Goal: Check status: Check status

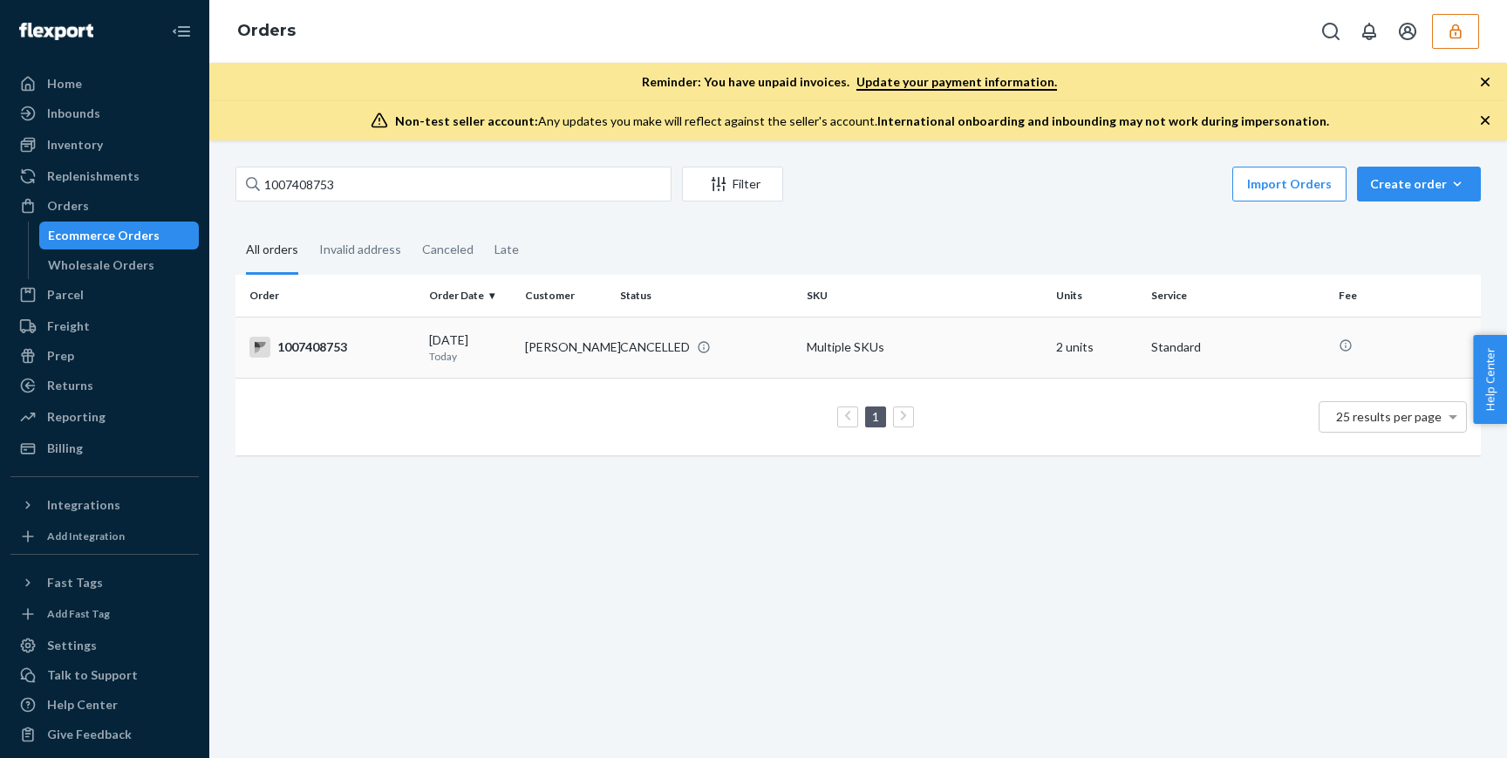
click at [769, 345] on div "CANCELLED" at bounding box center [706, 346] width 180 height 17
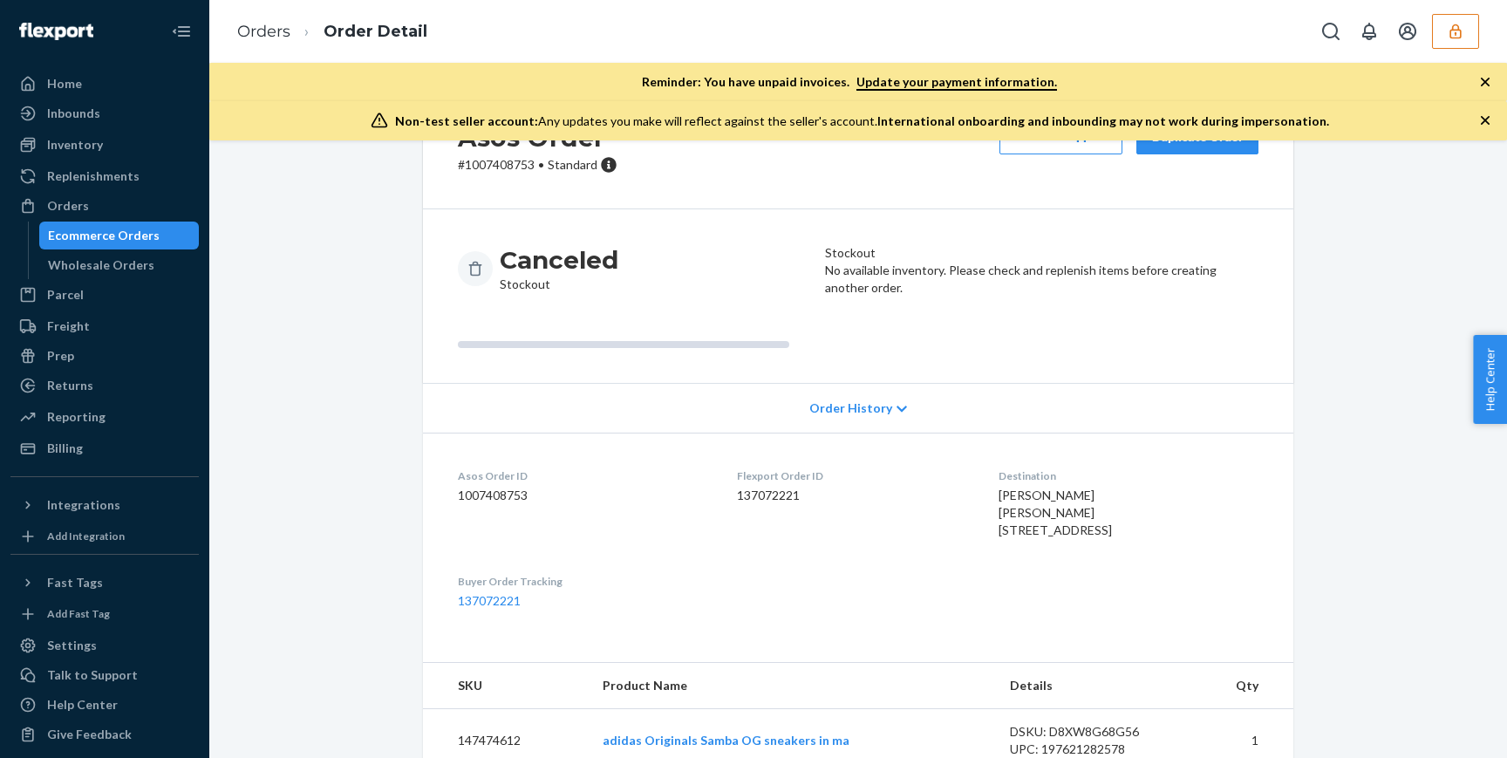
scroll to position [215, 0]
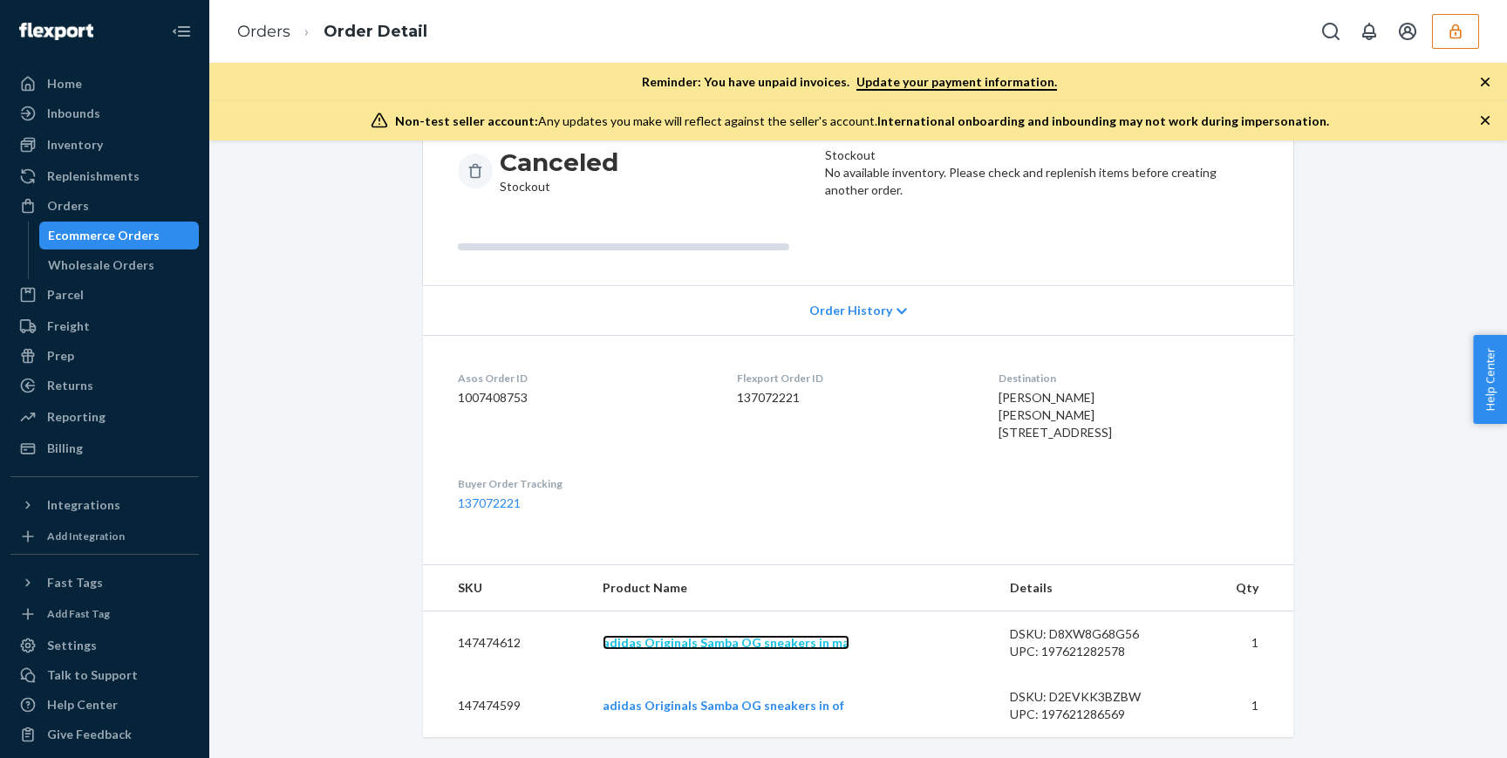
click at [792, 648] on link "adidas Originals Samba OG sneakers in ma" at bounding box center [725, 642] width 247 height 15
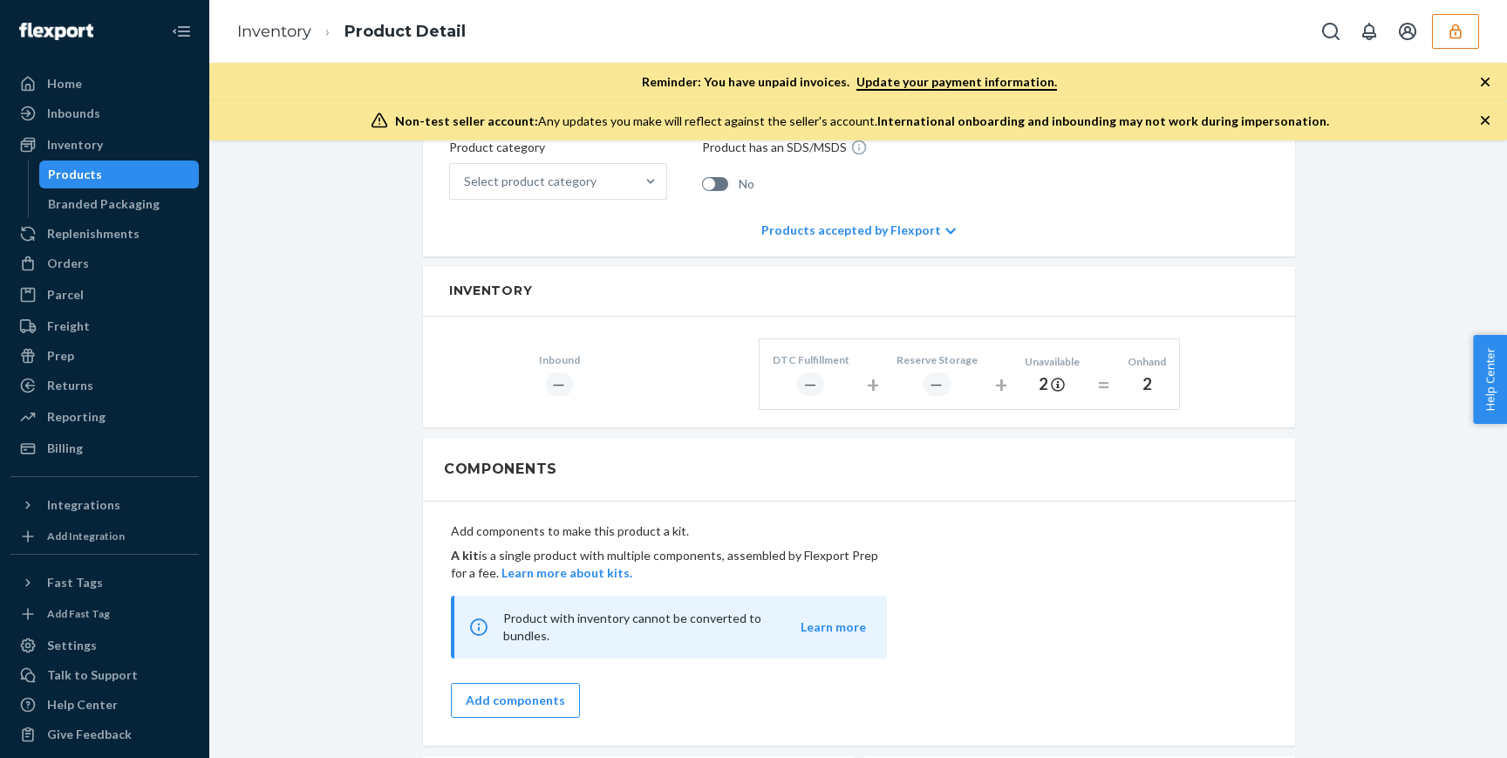
scroll to position [581, 0]
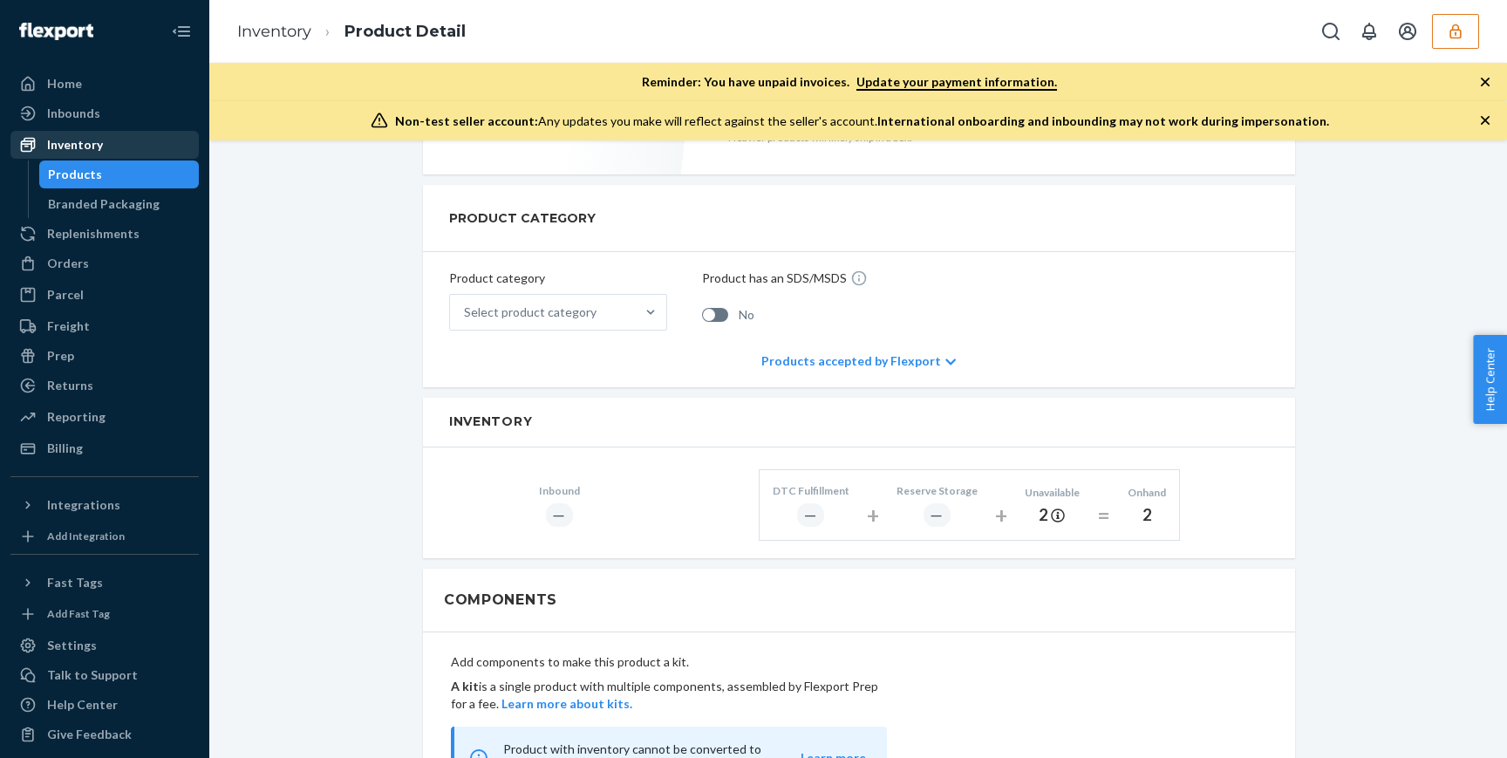
click at [108, 136] on div "Inventory" at bounding box center [104, 145] width 185 height 24
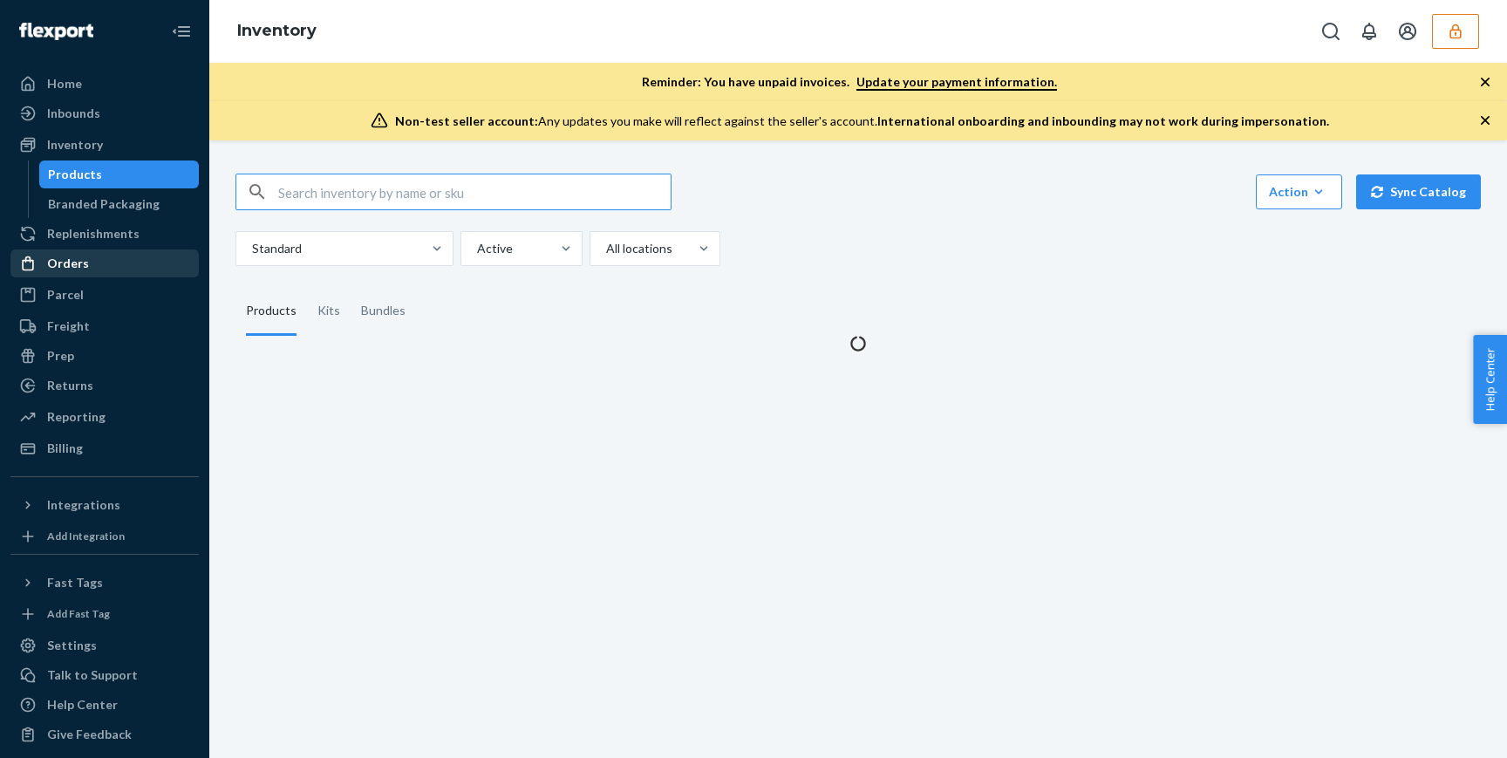
click at [96, 263] on div "Orders" at bounding box center [104, 263] width 185 height 24
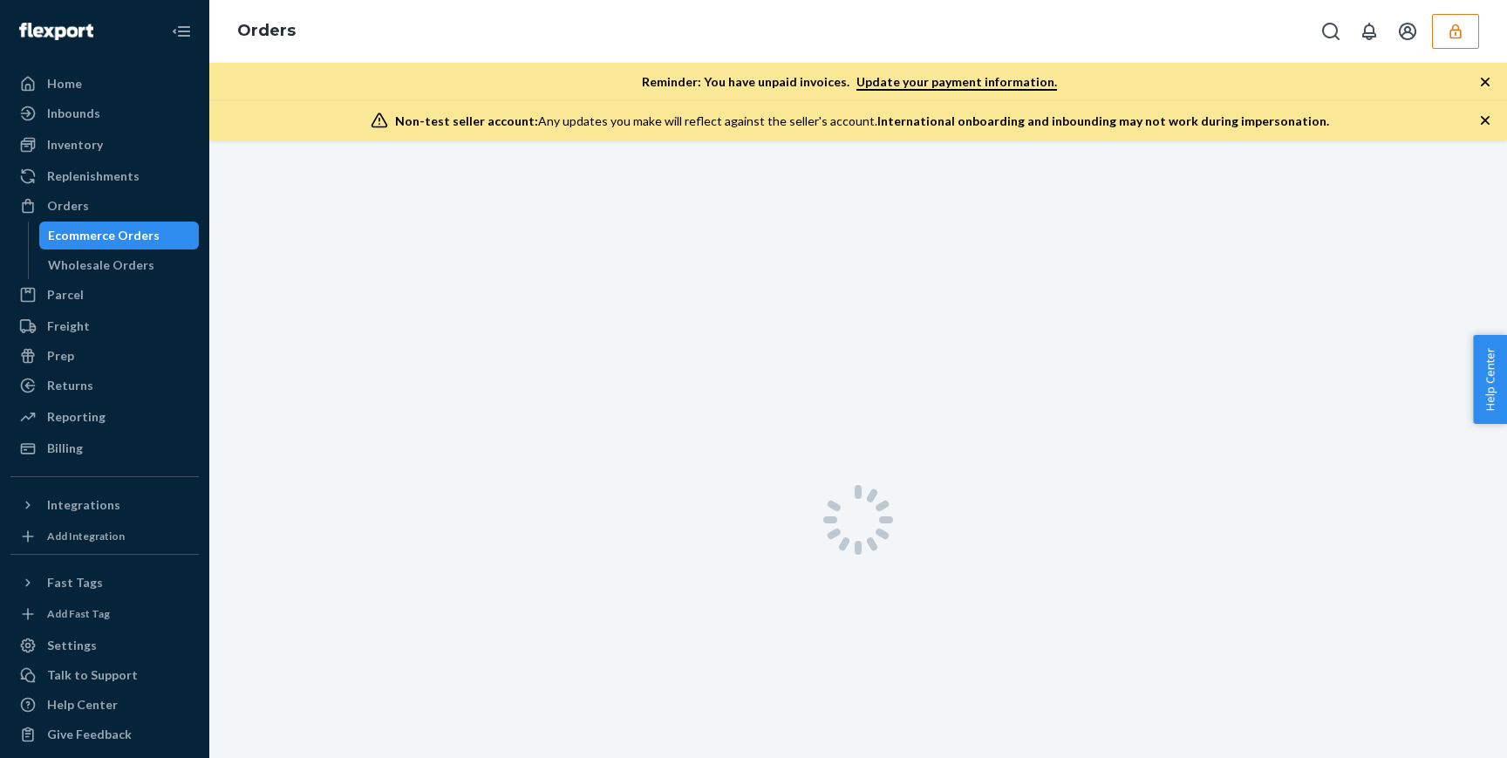
click at [1435, 29] on button "button" at bounding box center [1455, 31] width 47 height 35
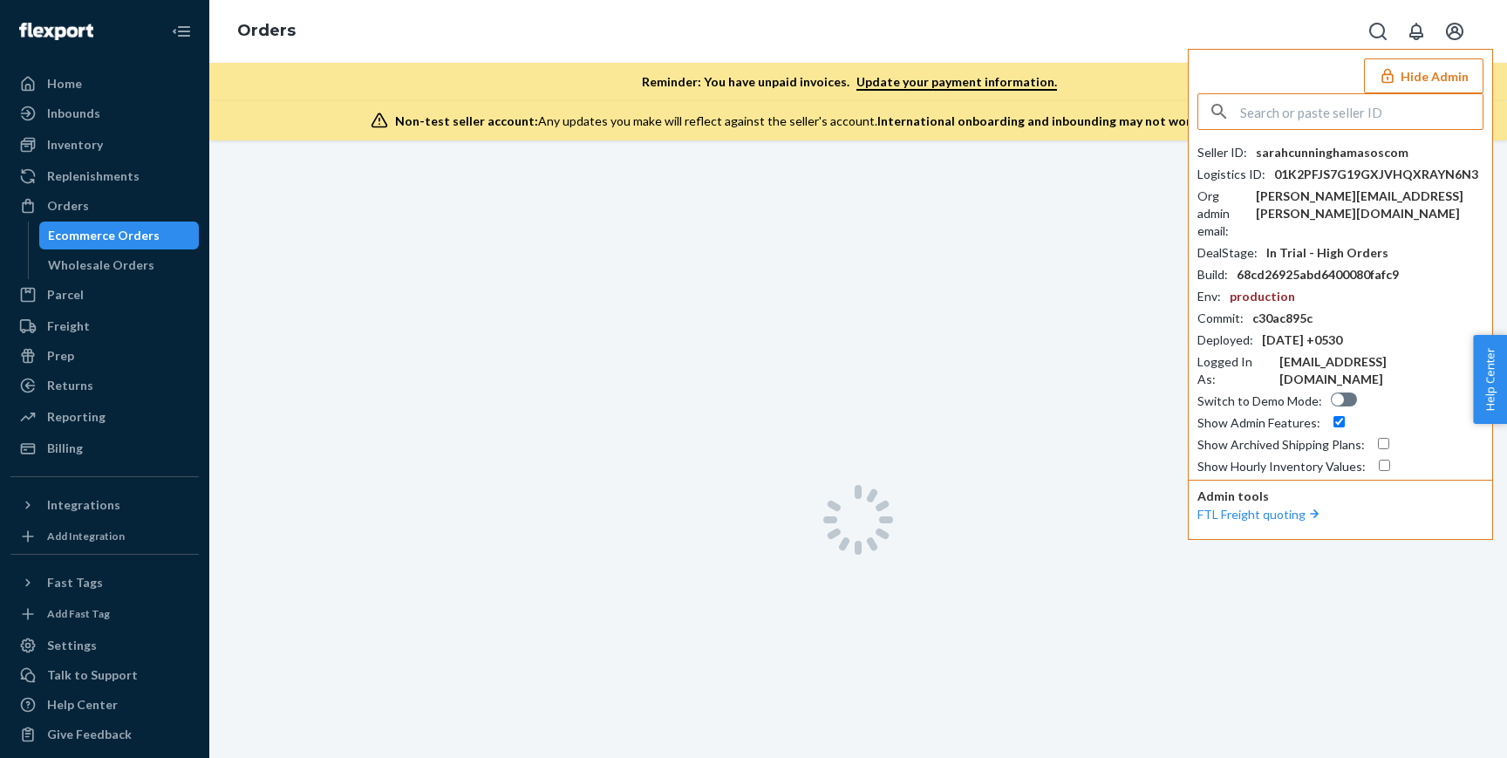
click at [1439, 73] on button "Hide Admin" at bounding box center [1423, 75] width 119 height 35
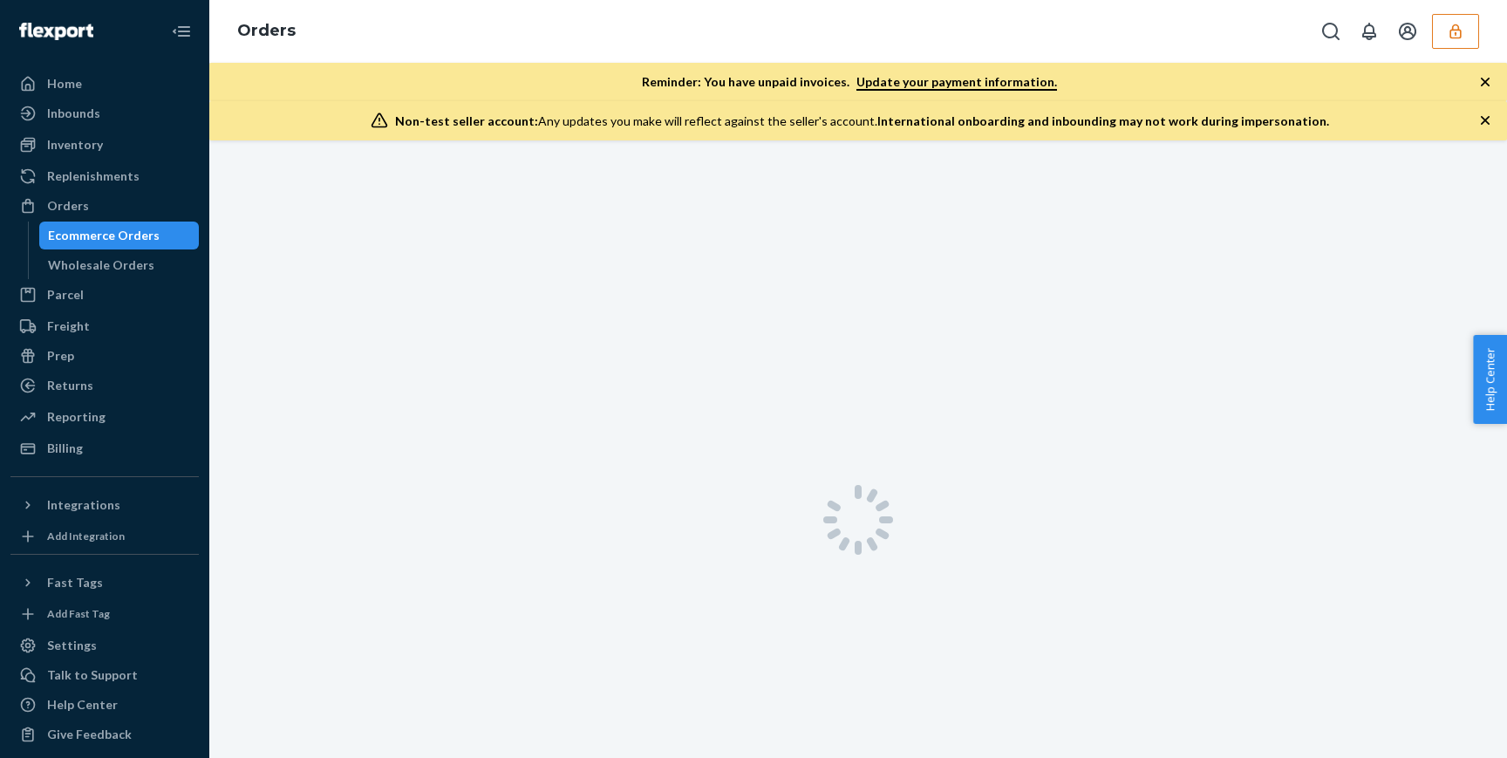
click at [1495, 124] on div "Non-test seller account: Any updates you make will reflect against the seller's…" at bounding box center [857, 120] width 1297 height 39
click at [1487, 119] on icon "button" at bounding box center [1484, 120] width 17 height 17
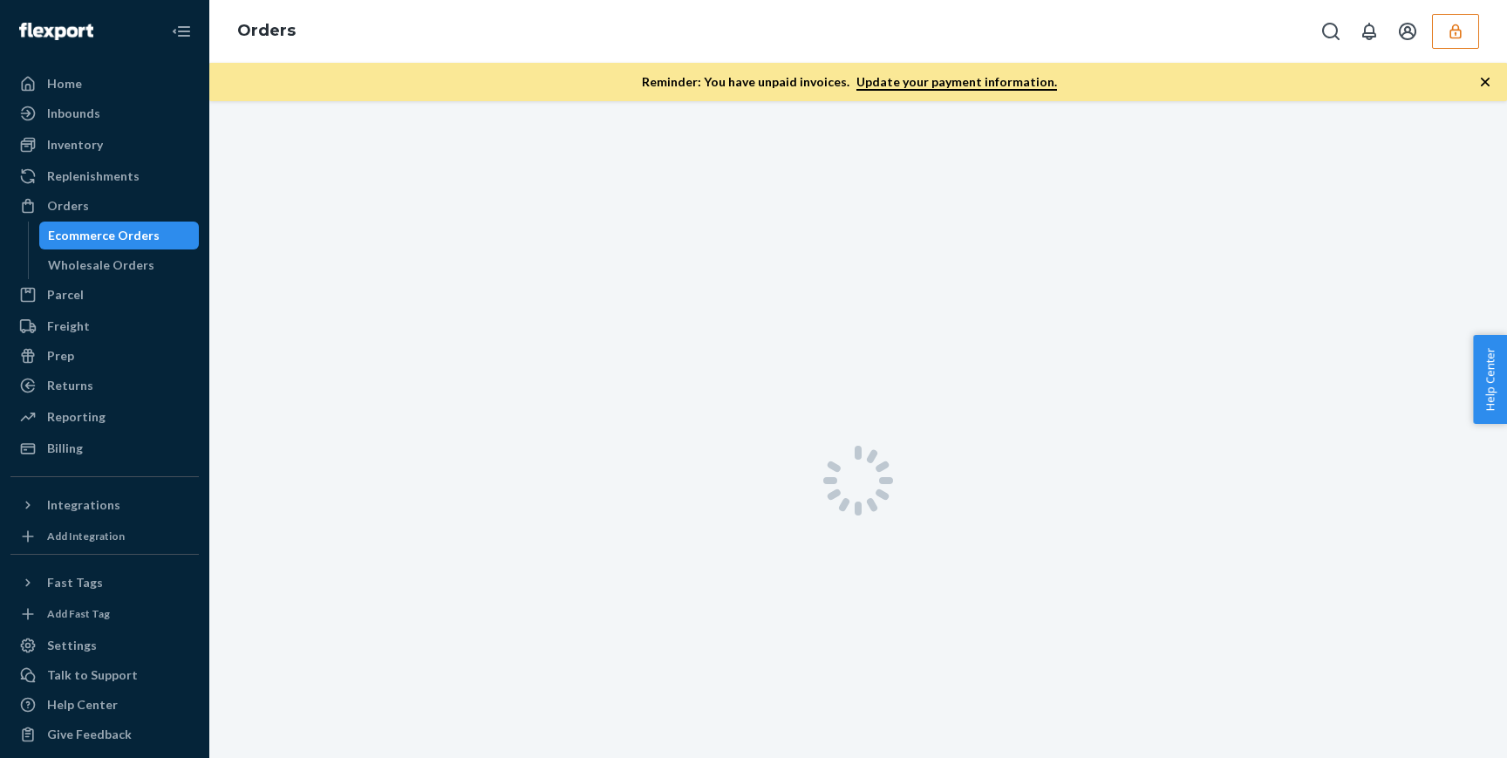
click at [1487, 90] on icon "button" at bounding box center [1484, 81] width 17 height 17
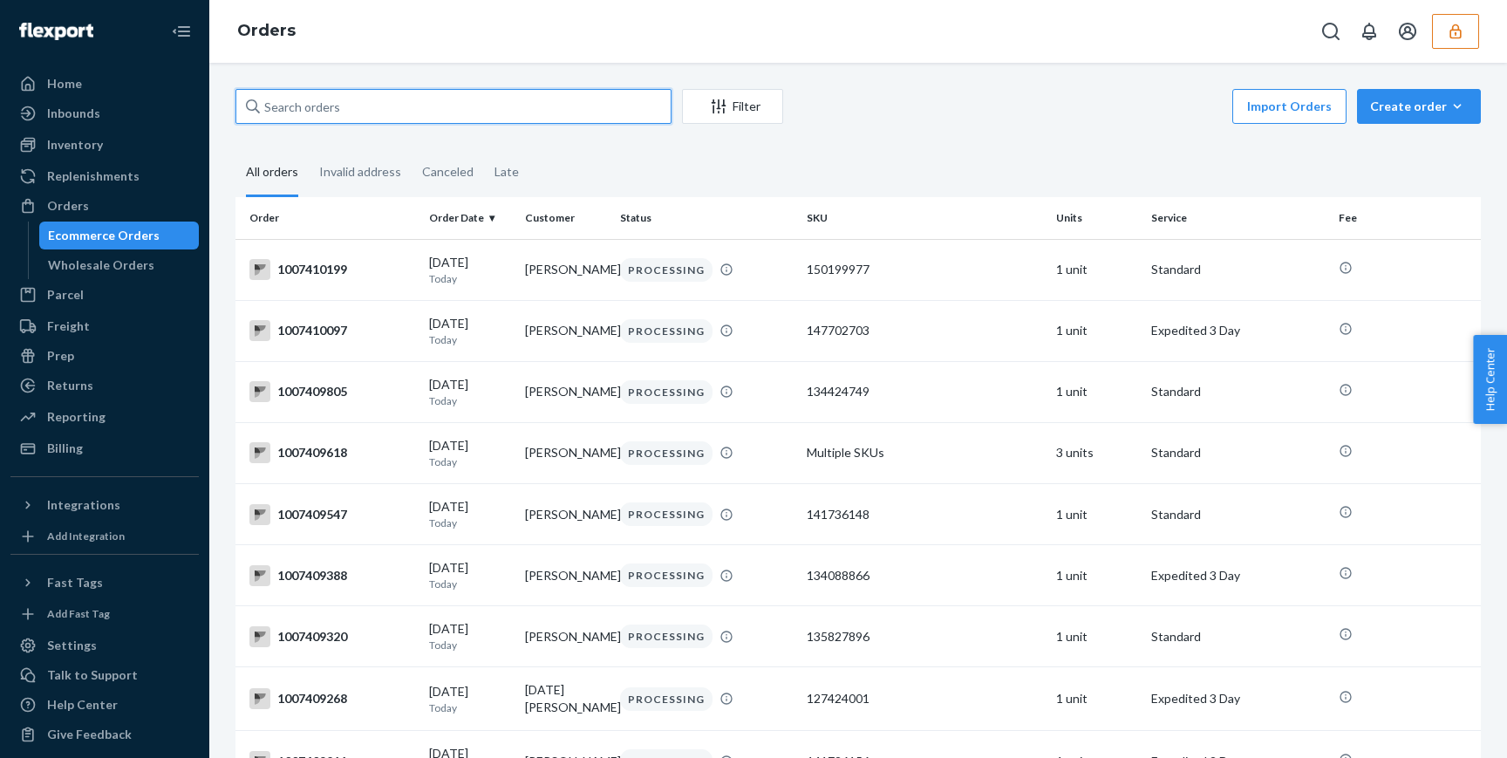
click at [566, 114] on input "text" at bounding box center [453, 106] width 436 height 35
paste input "1007409805"
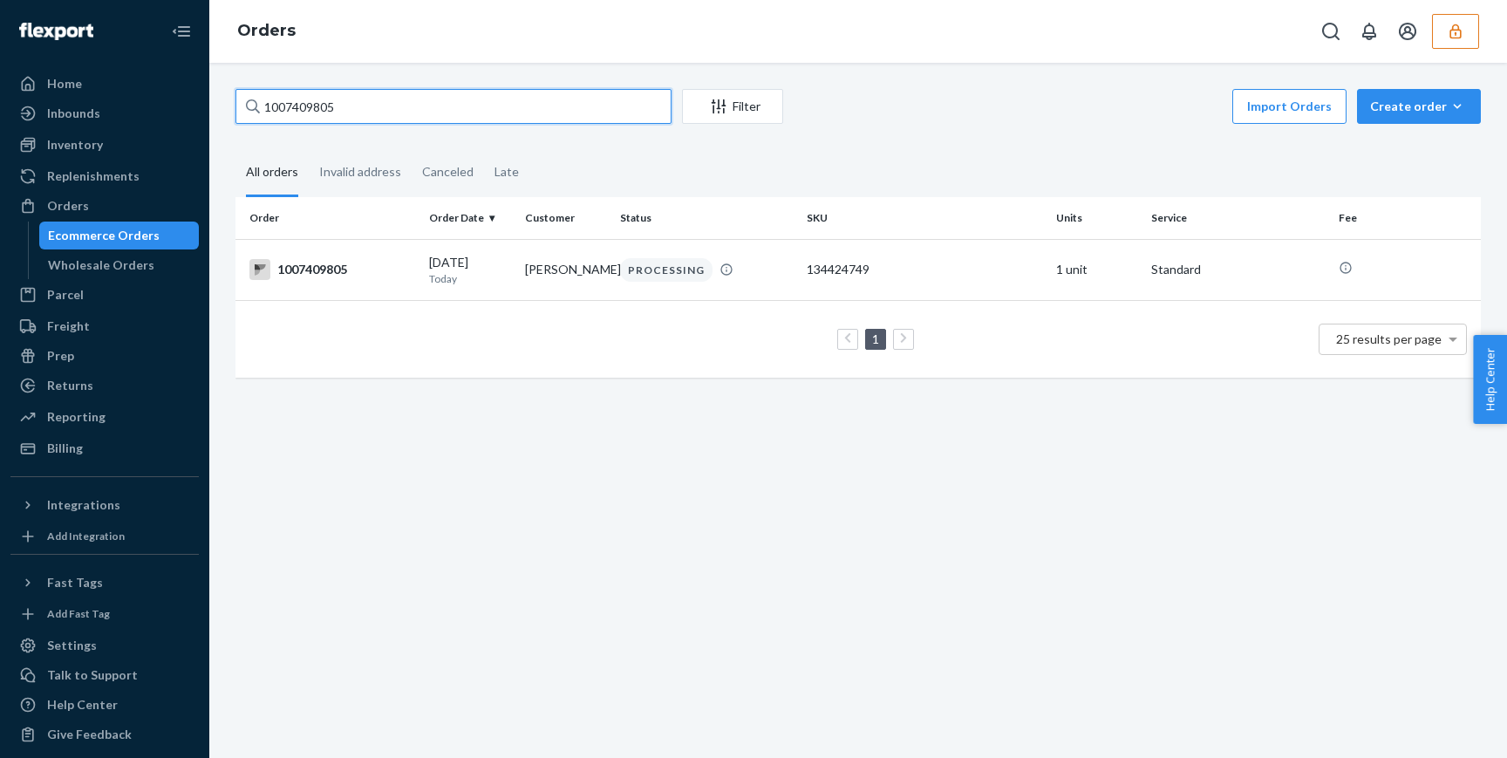
type input "1007409805"
click at [304, 119] on input "1007409805" at bounding box center [453, 106] width 436 height 35
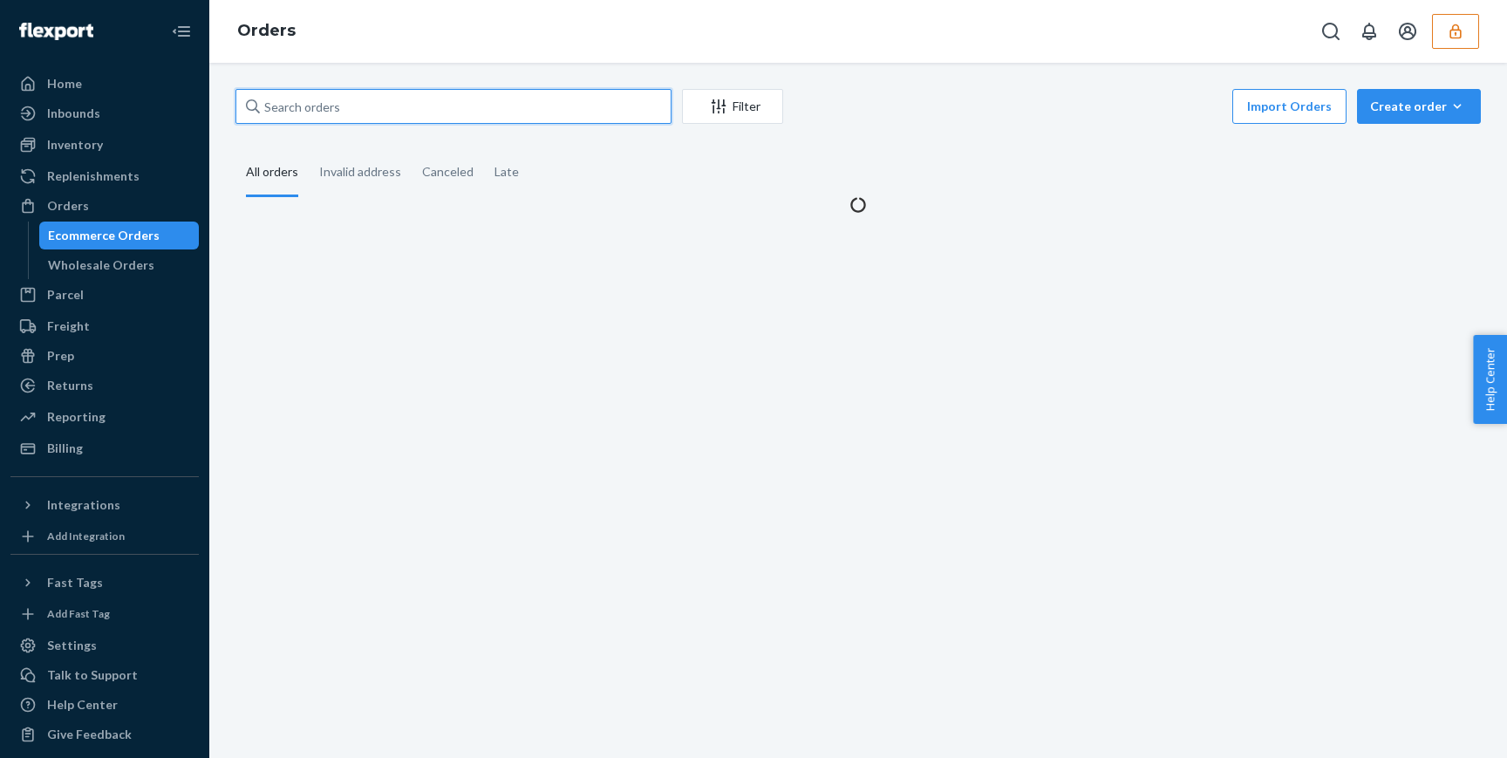
paste input "1007410199"
type input "1007410199"
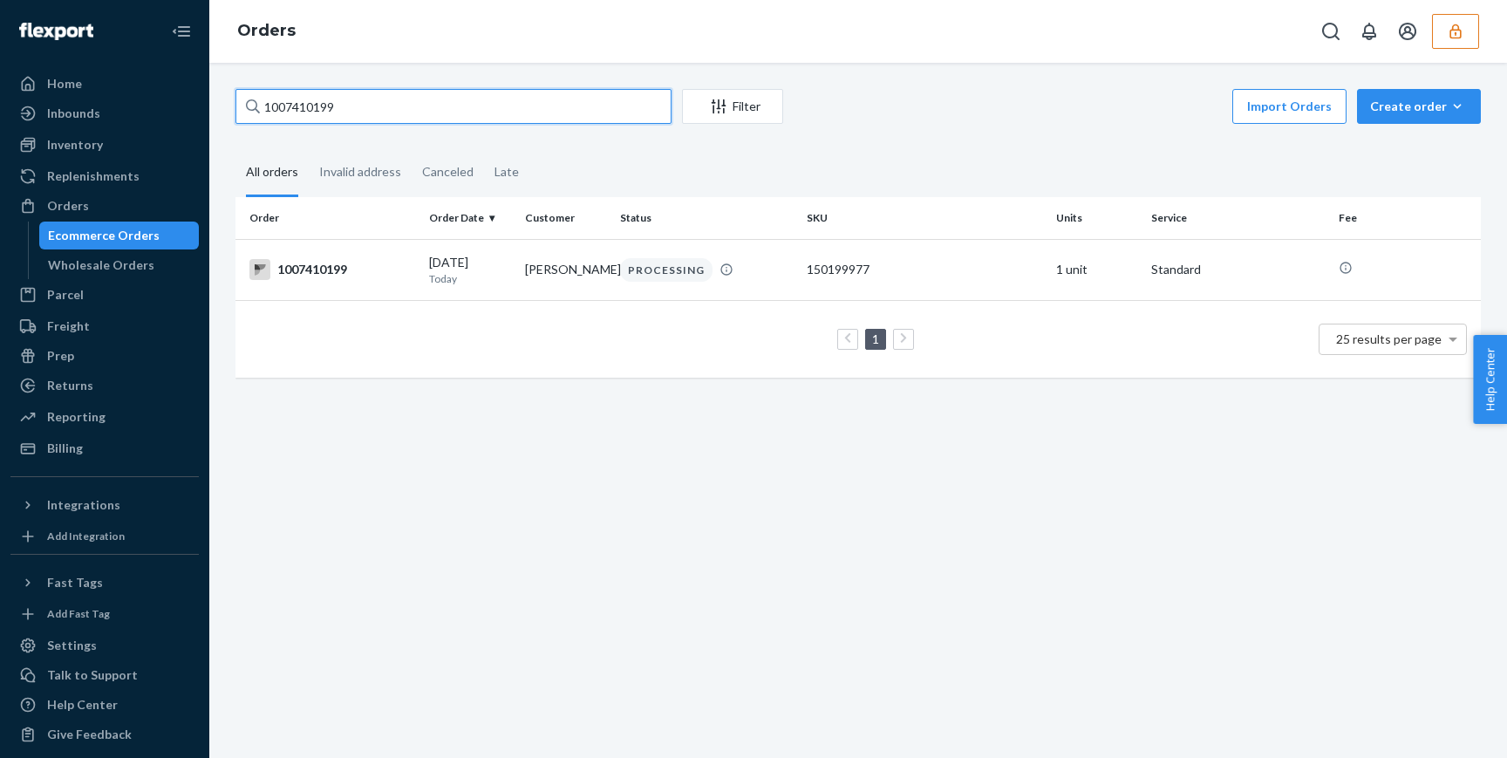
click at [490, 112] on input "1007410199" at bounding box center [453, 106] width 436 height 35
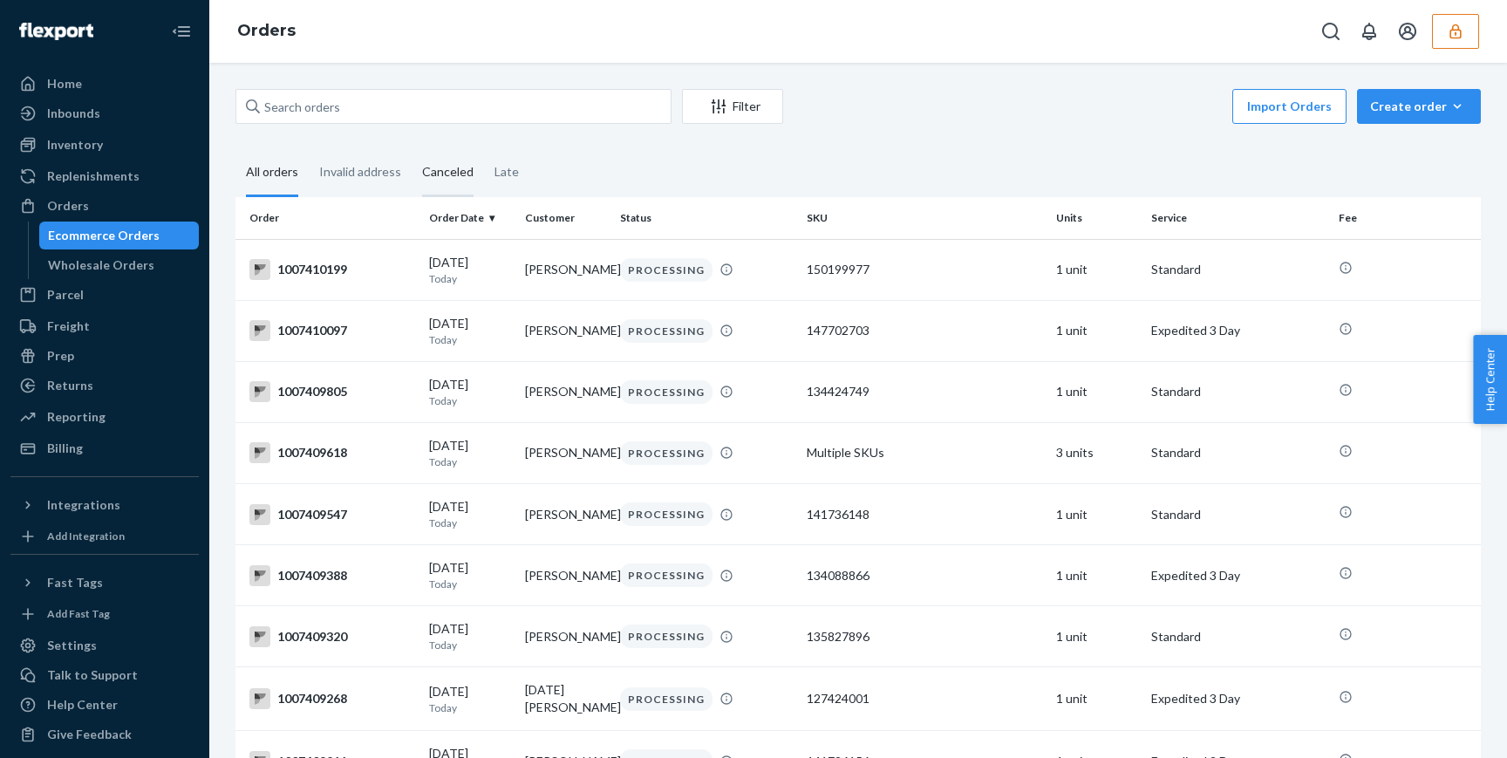
click at [450, 172] on div "Canceled" at bounding box center [447, 173] width 51 height 48
click at [412, 149] on input "Canceled" at bounding box center [412, 149] width 0 height 0
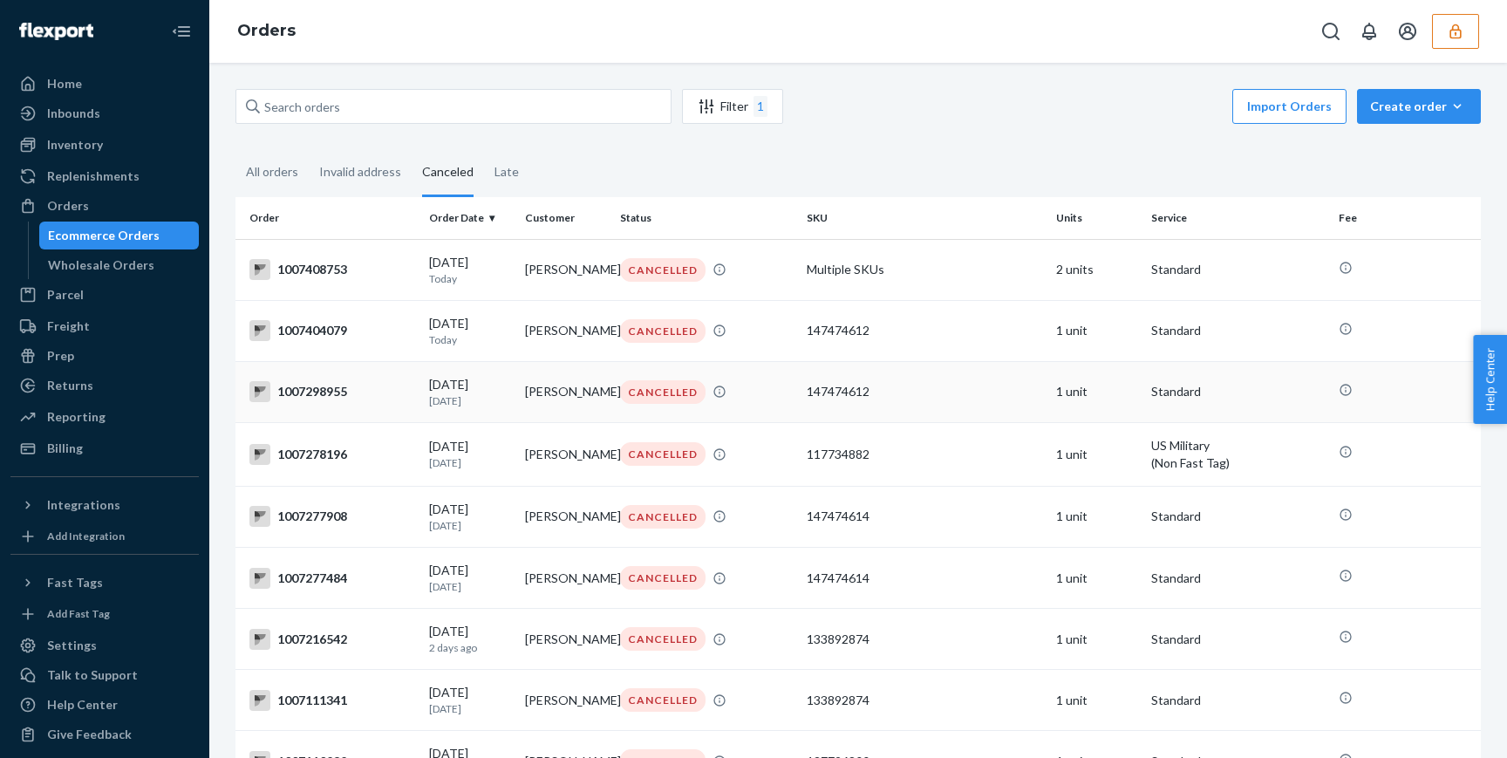
click at [767, 381] on td "CANCELLED" at bounding box center [706, 391] width 187 height 61
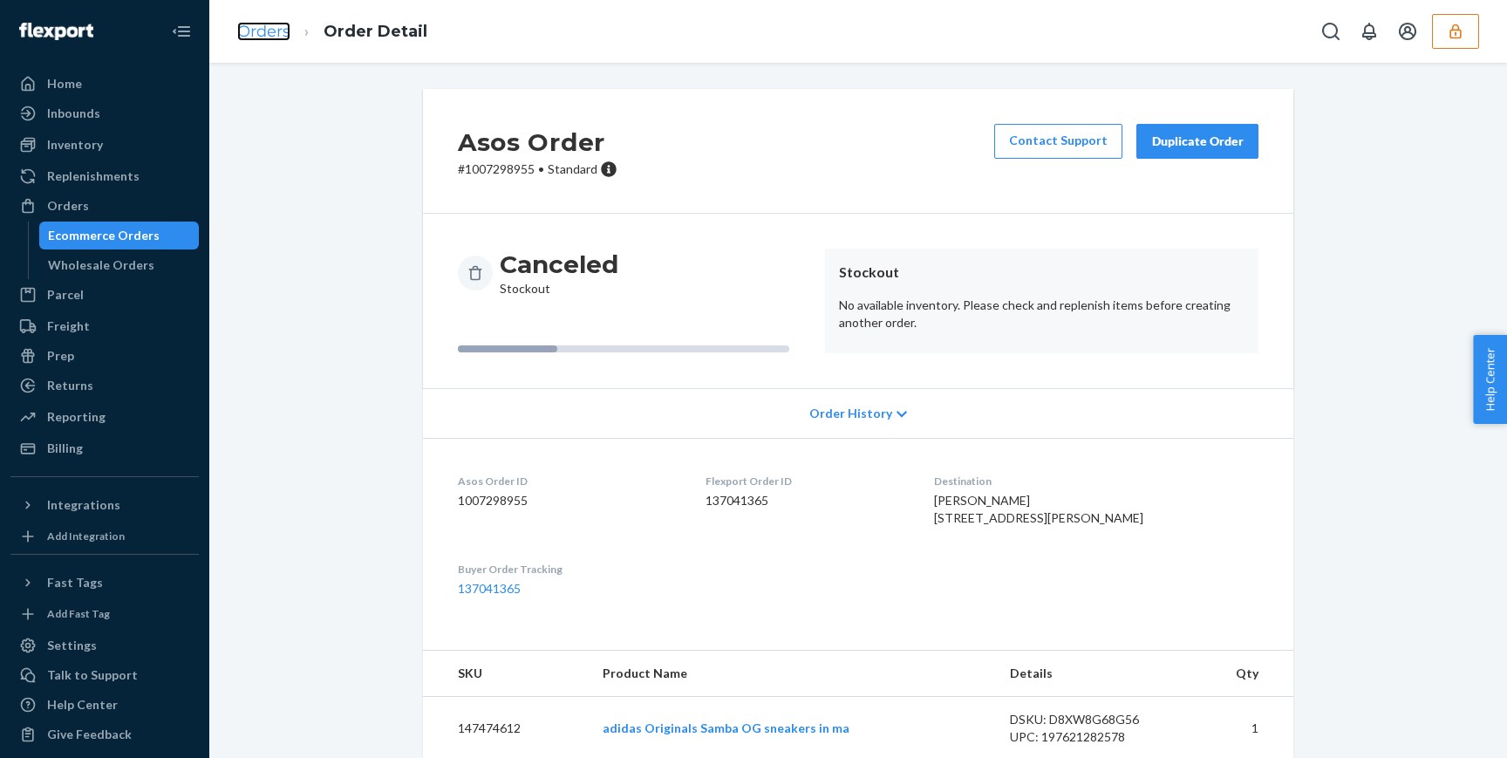
click at [265, 34] on link "Orders" at bounding box center [263, 31] width 53 height 19
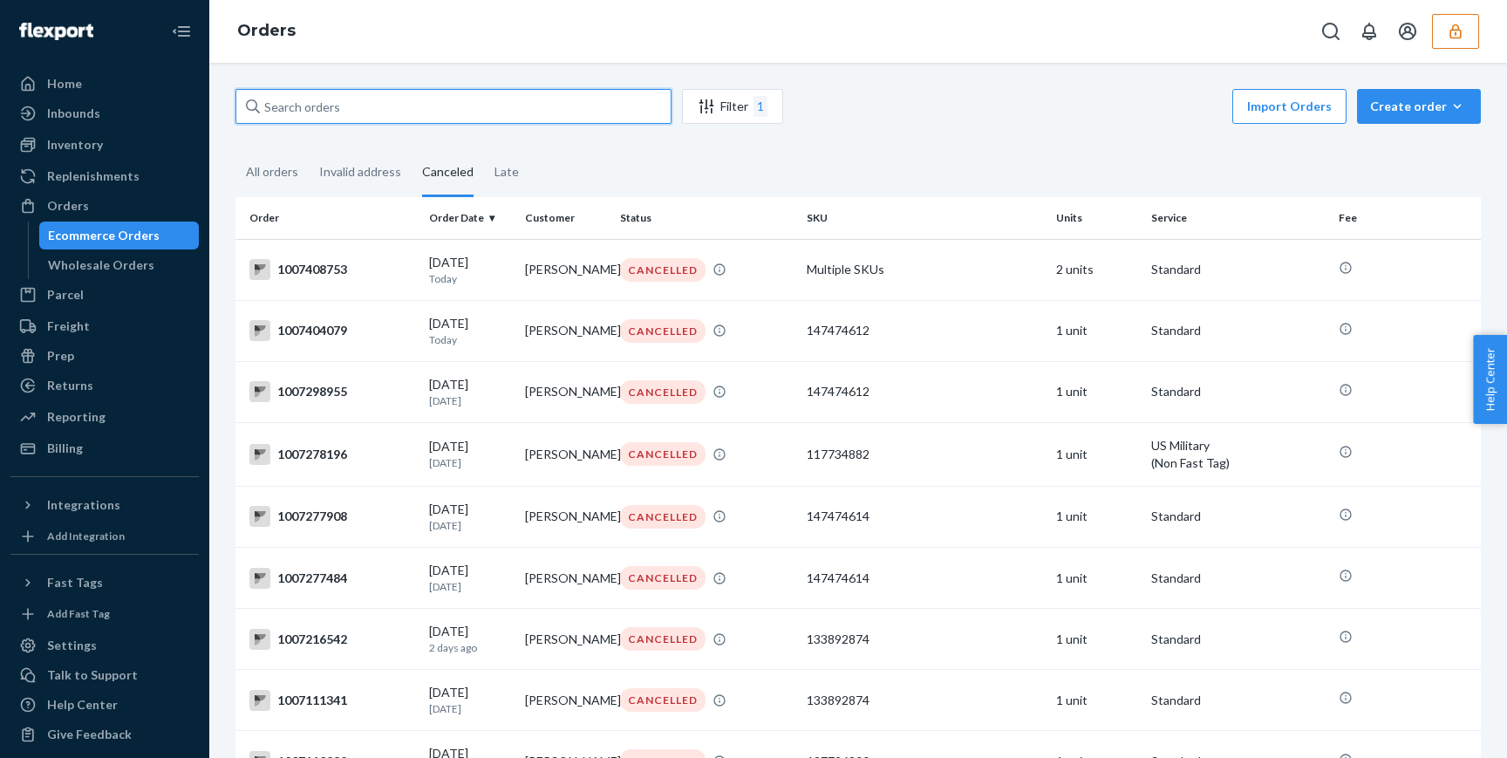
click at [405, 95] on input "text" at bounding box center [453, 106] width 436 height 35
click at [250, 178] on div "All orders" at bounding box center [272, 173] width 52 height 48
click at [235, 149] on input "All orders" at bounding box center [235, 149] width 0 height 0
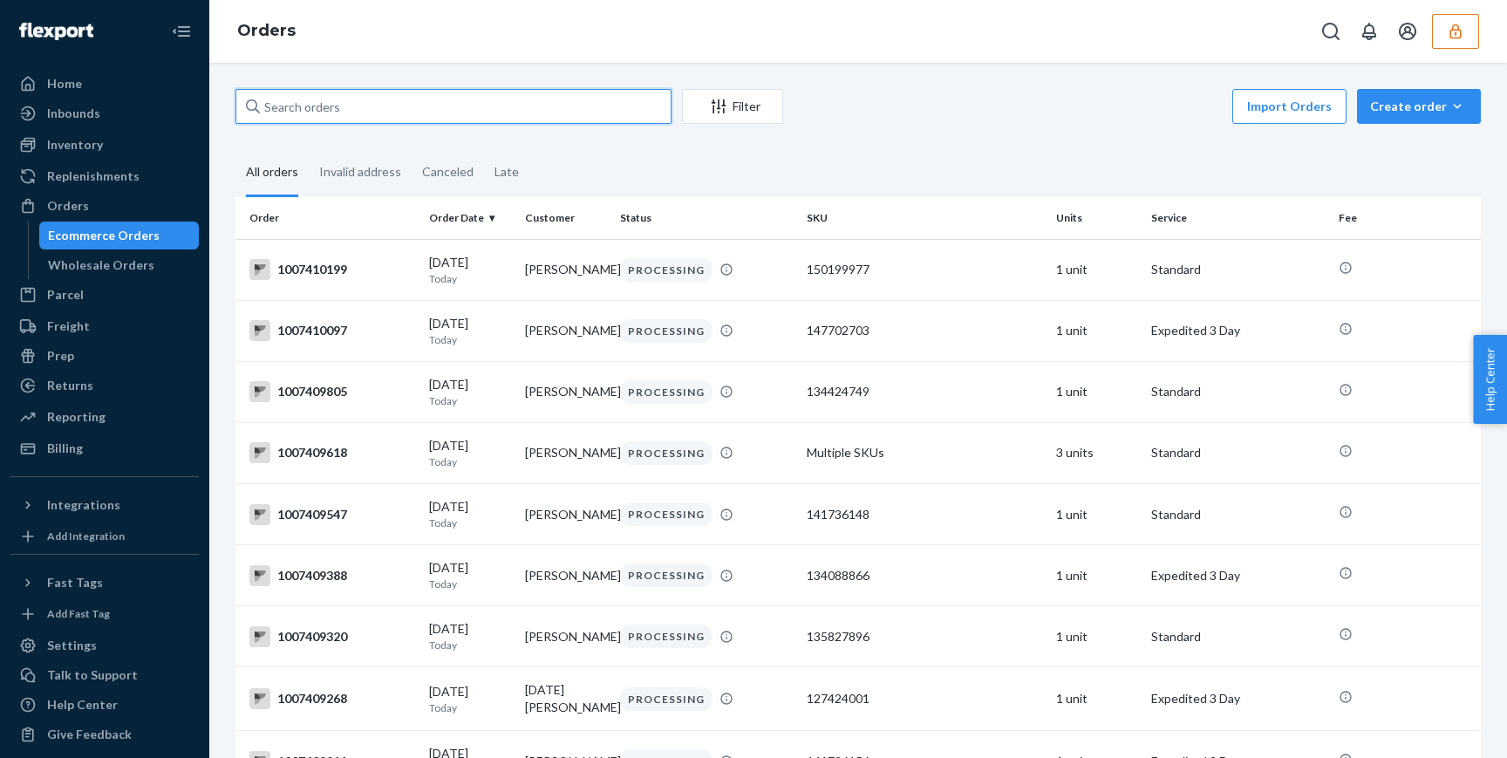
click at [372, 94] on input "text" at bounding box center [453, 106] width 436 height 35
paste input "1007400952"
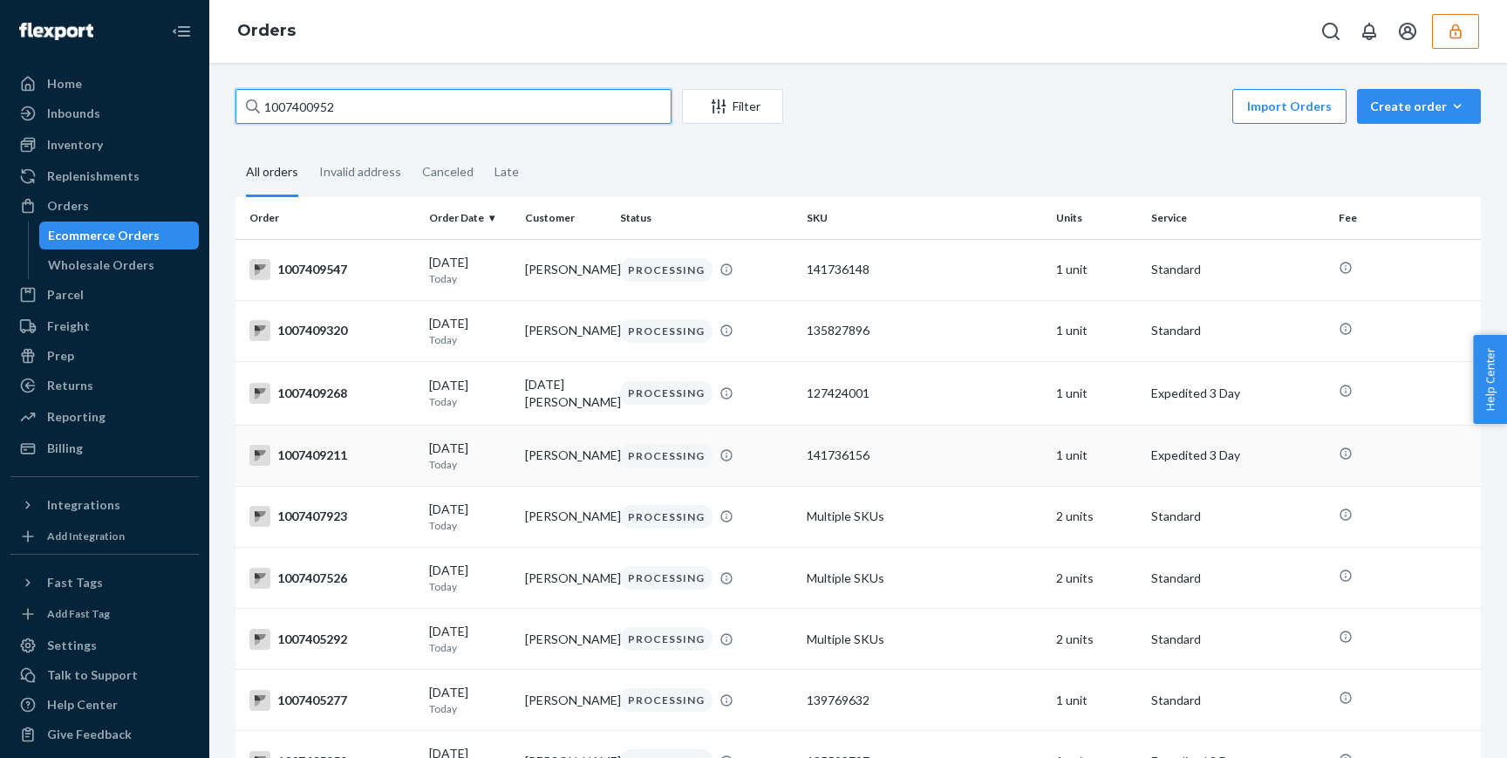
type input "1007400952"
click at [543, 110] on input "1007400952" at bounding box center [453, 106] width 436 height 35
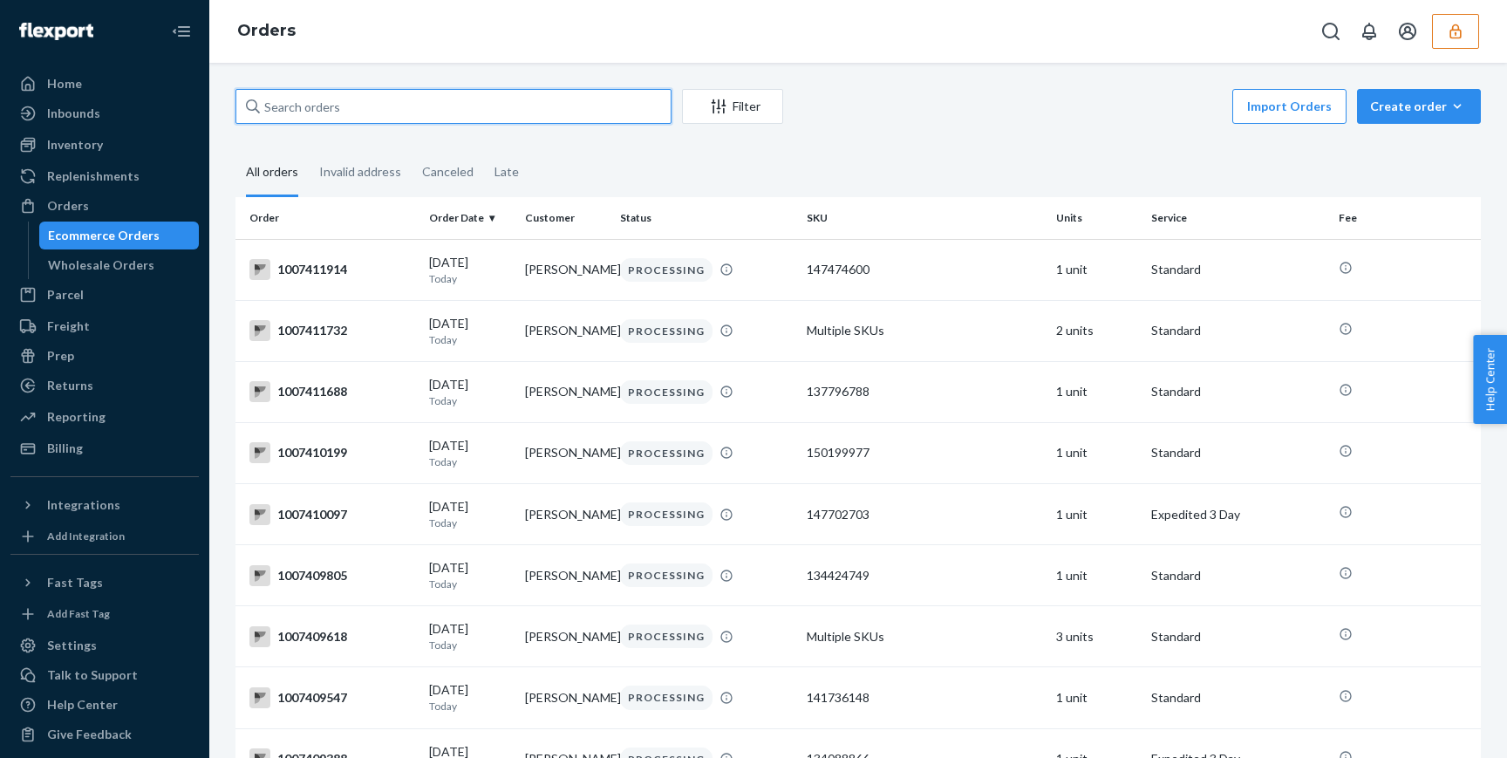
paste input "1007400755"
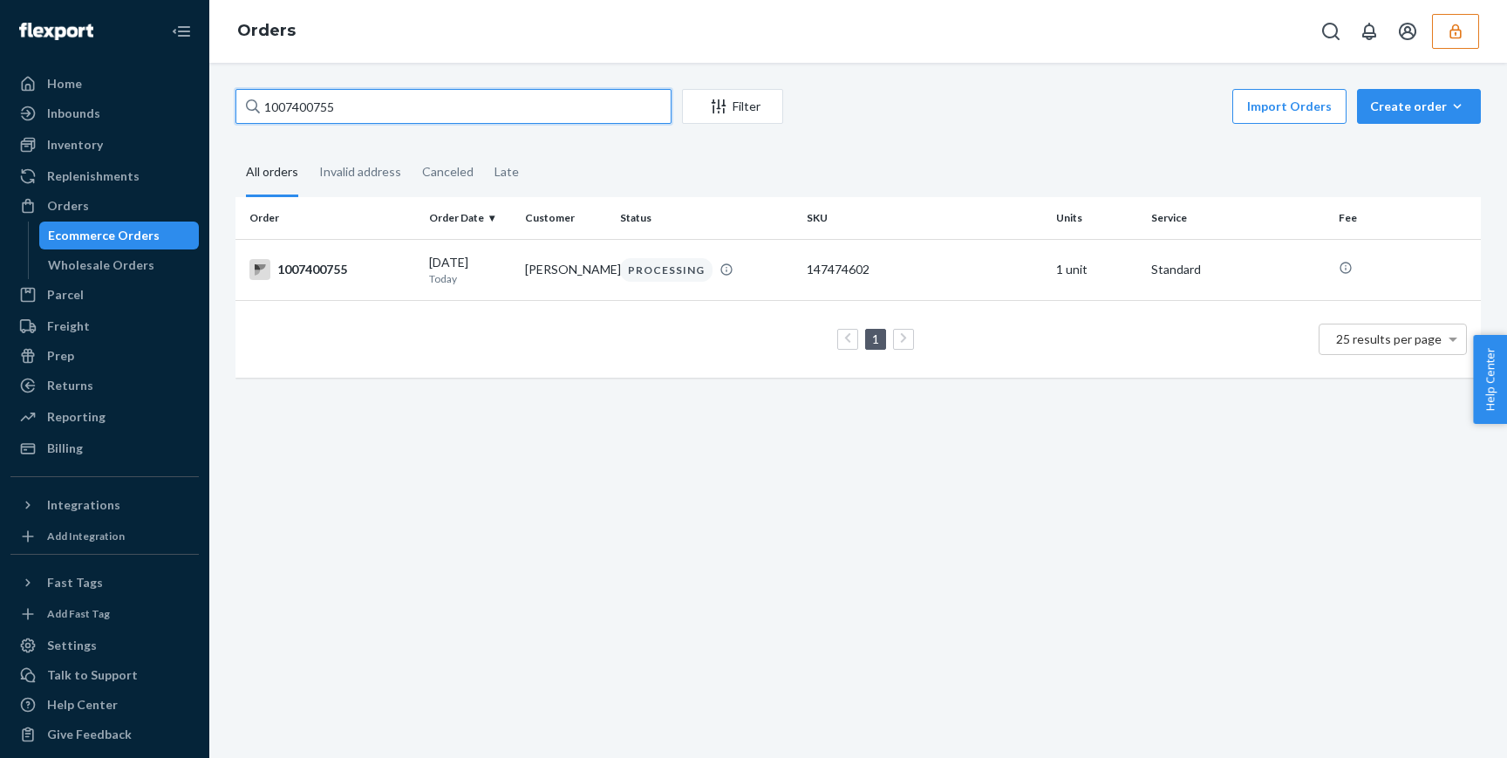
type input "1007400755"
click at [1152, 581] on div "1007400755 Filter Import Orders Create order Ecommerce order Removal order All …" at bounding box center [857, 410] width 1297 height 695
click at [391, 102] on input "1007400755" at bounding box center [453, 106] width 436 height 35
click at [390, 111] on input "1007400755" at bounding box center [453, 106] width 436 height 35
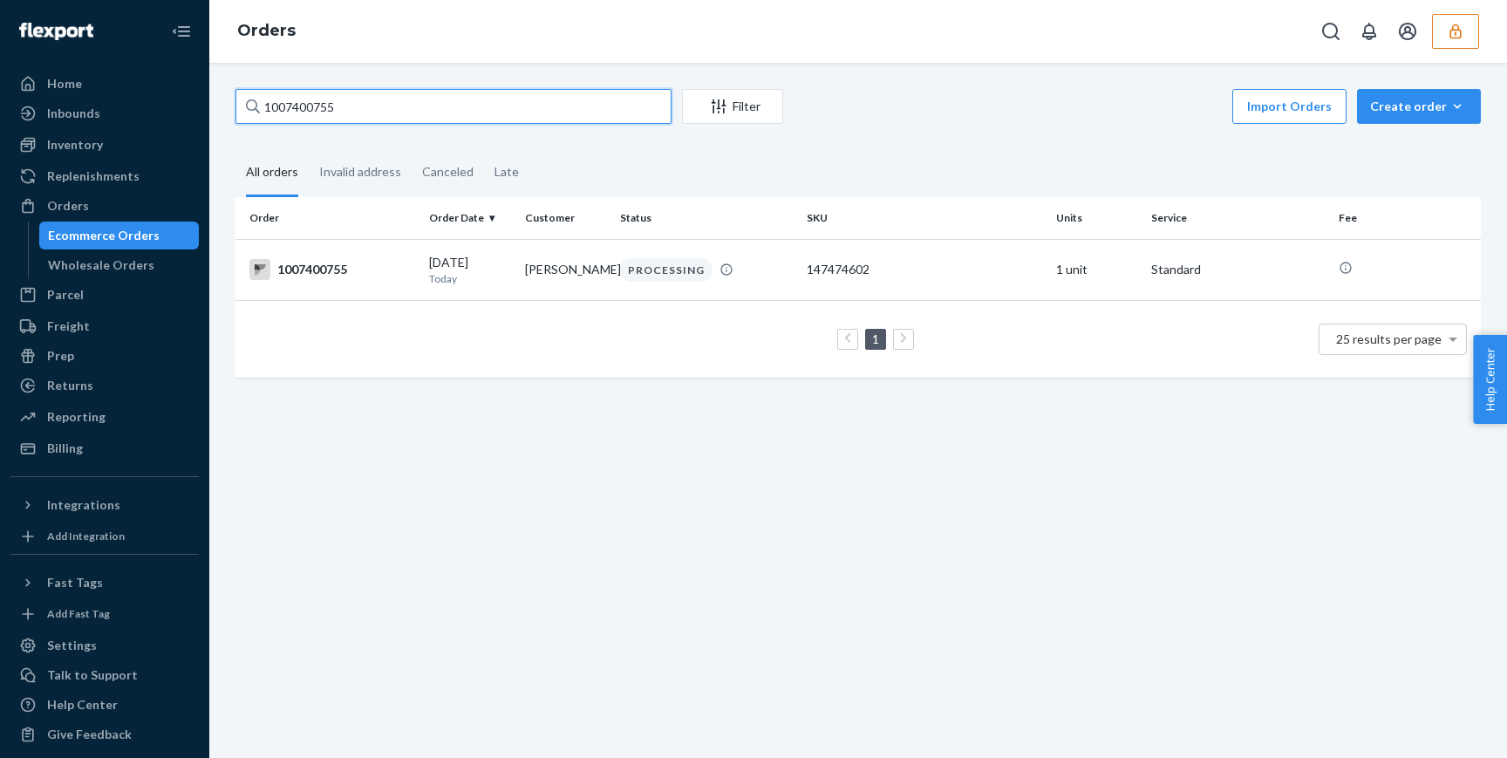
click at [390, 111] on input "1007400755" at bounding box center [453, 106] width 436 height 35
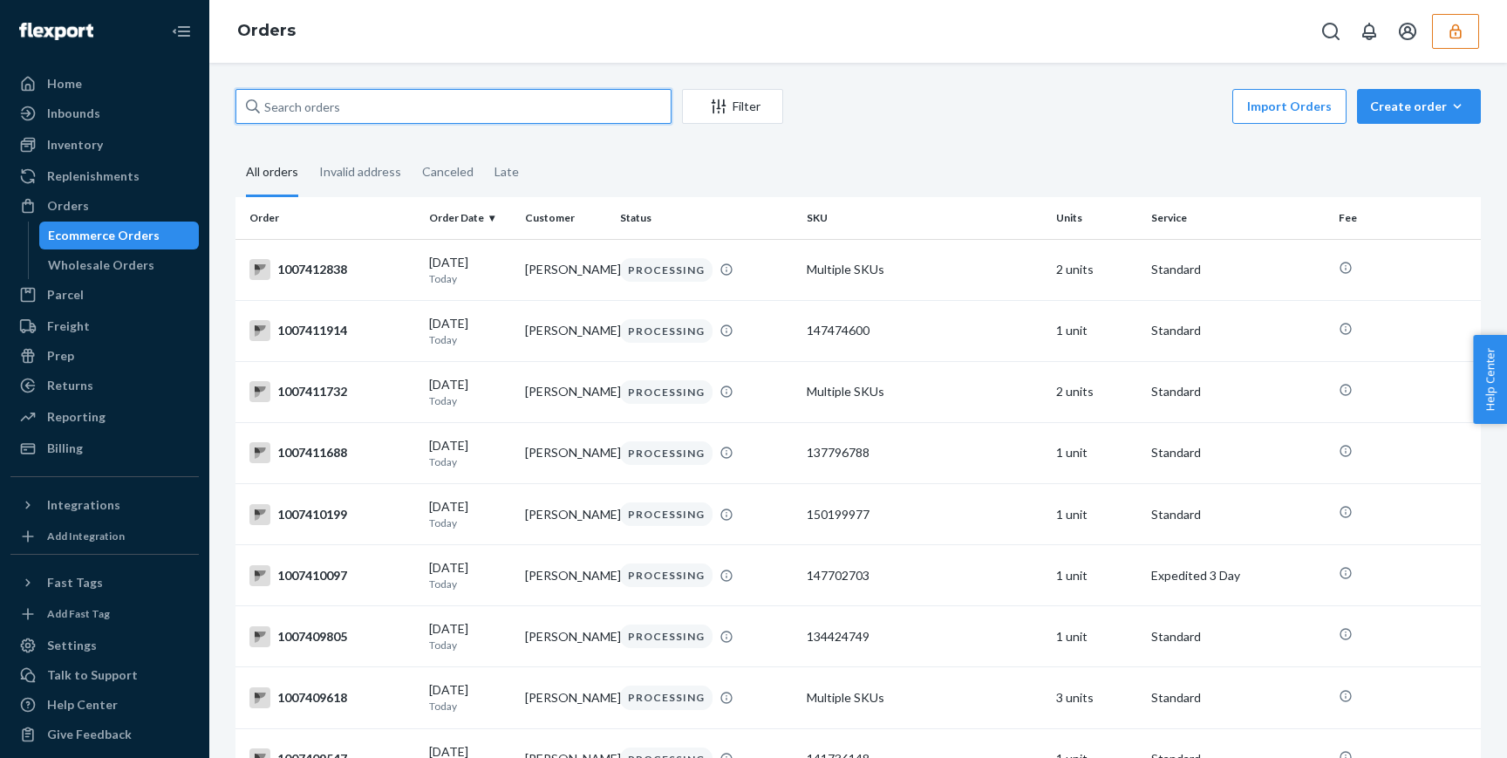
paste input "1007401139"
type input "1007401139"
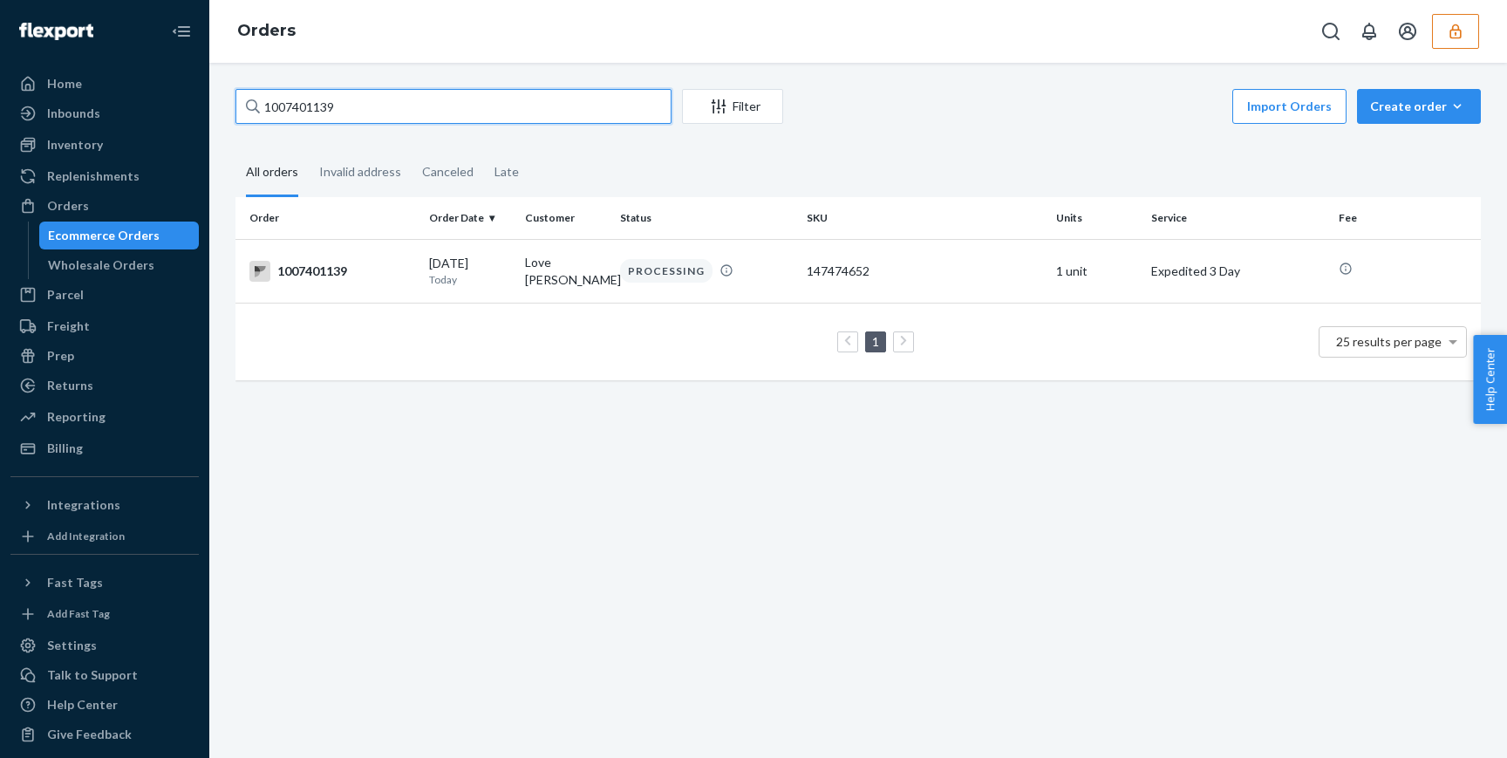
click at [571, 119] on input "1007401139" at bounding box center [453, 106] width 436 height 35
